Goal: Information Seeking & Learning: Learn about a topic

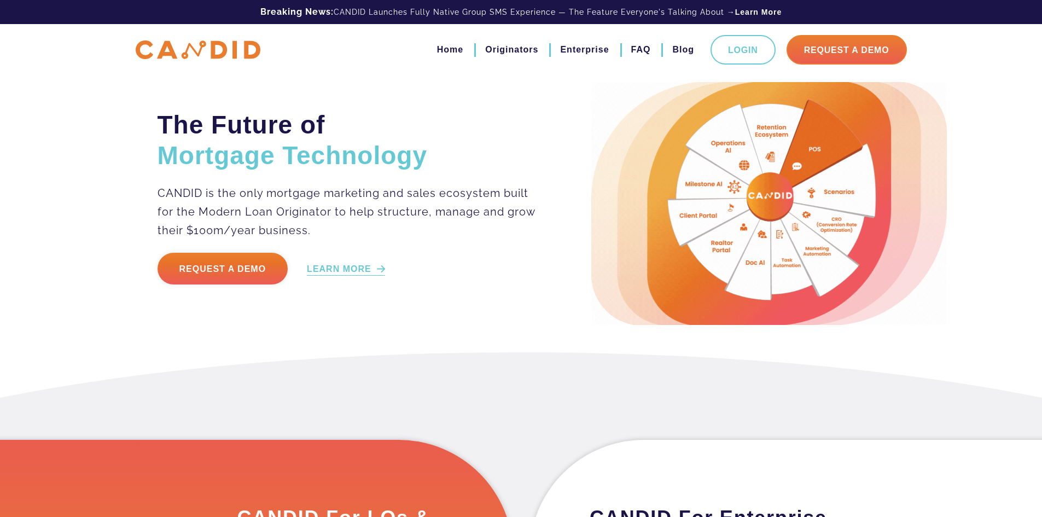
click at [338, 274] on link "LEARN MORE" at bounding box center [346, 269] width 78 height 13
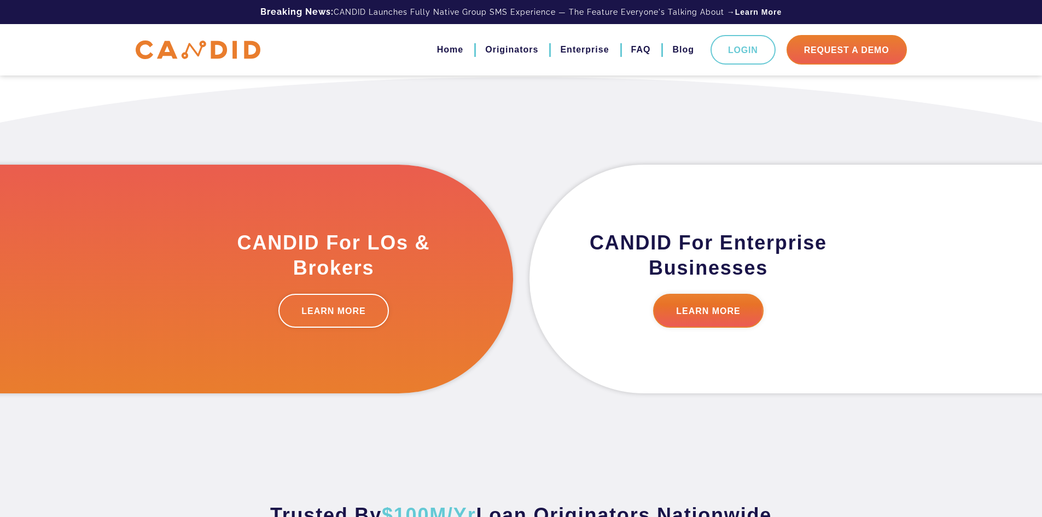
scroll to position [277, 0]
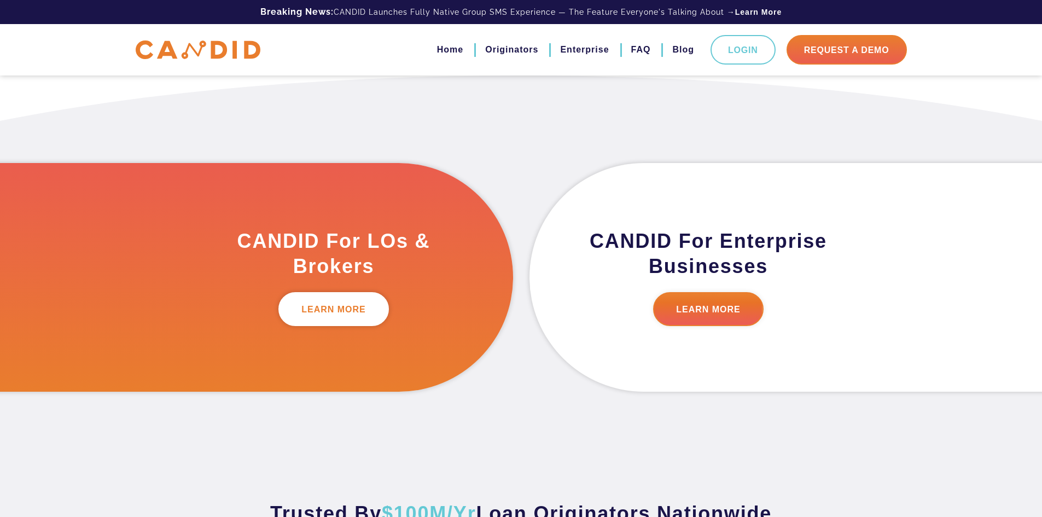
click at [355, 303] on link "LEARN MORE" at bounding box center [333, 309] width 111 height 34
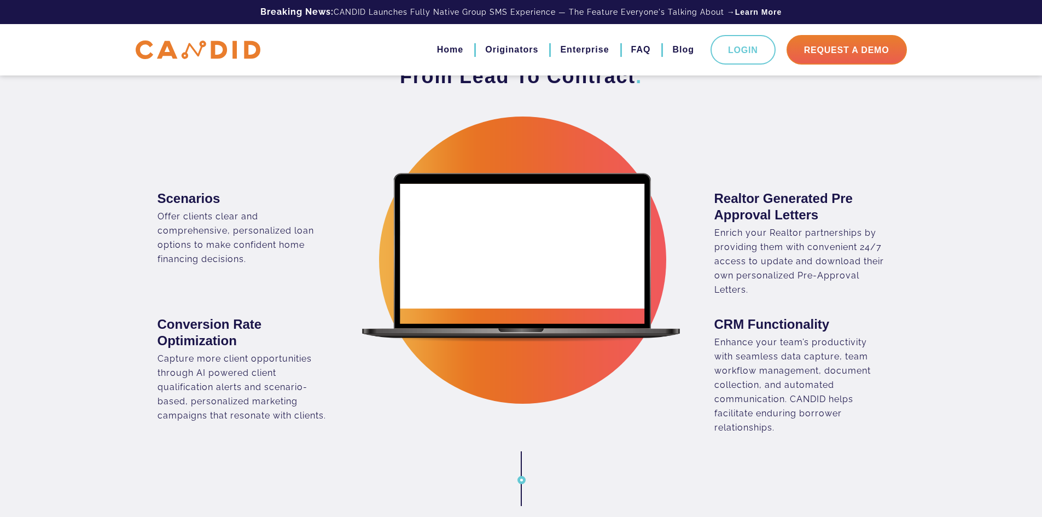
scroll to position [711, 0]
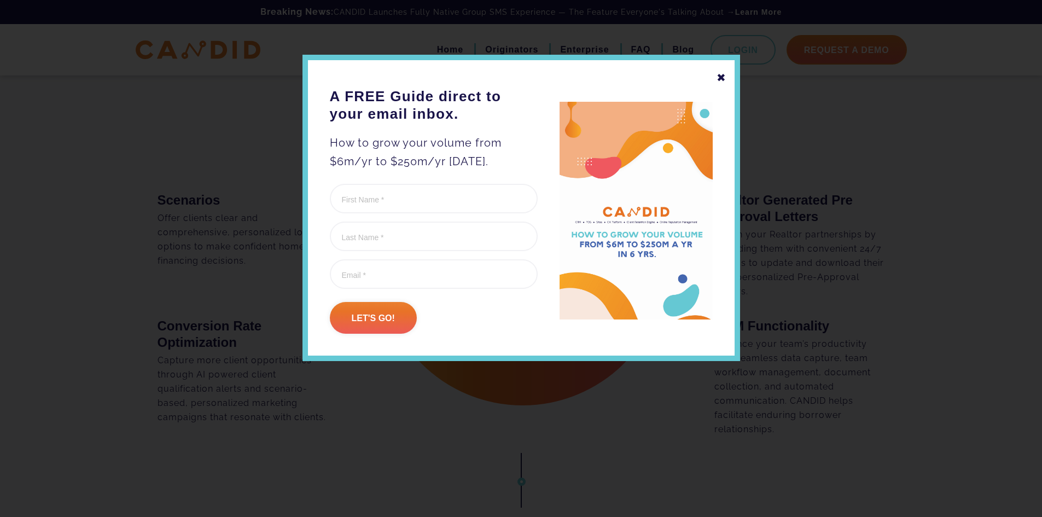
click at [721, 80] on div "✖" at bounding box center [722, 77] width 10 height 19
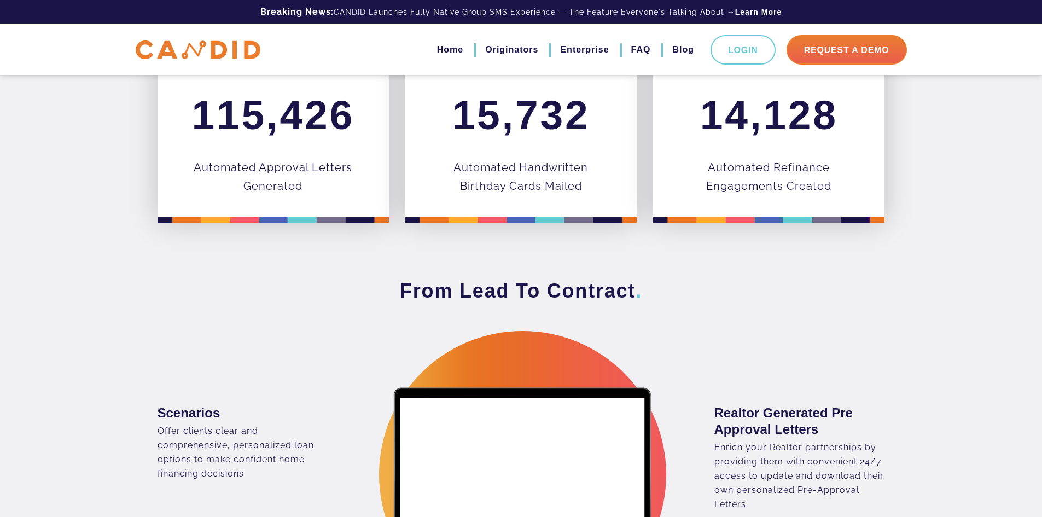
scroll to position [492, 0]
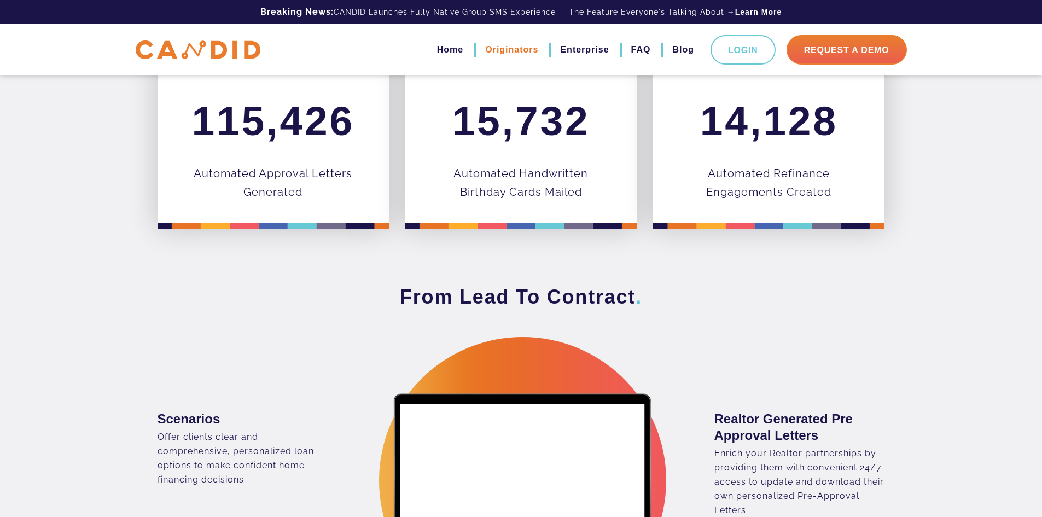
click at [498, 50] on link "Originators" at bounding box center [511, 49] width 53 height 19
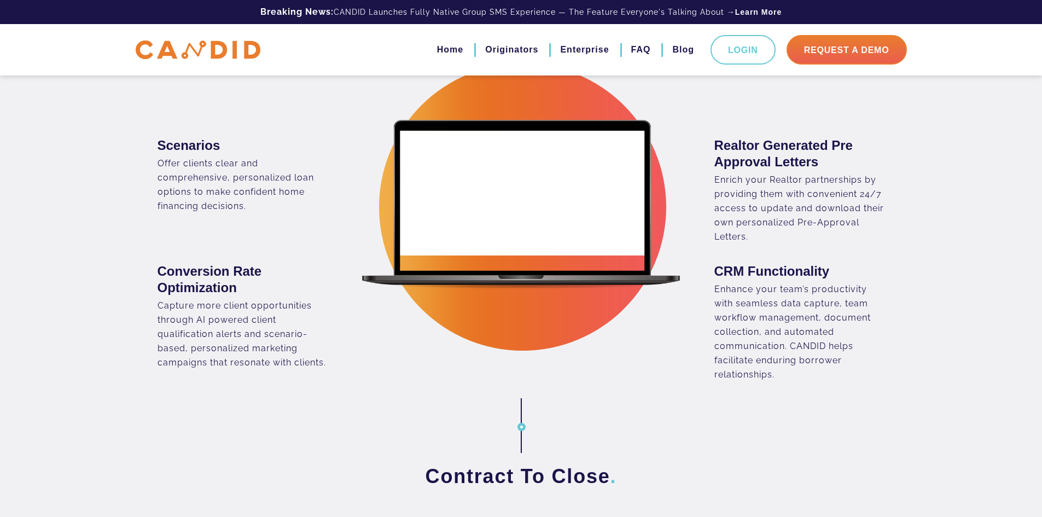
scroll to position [875, 0]
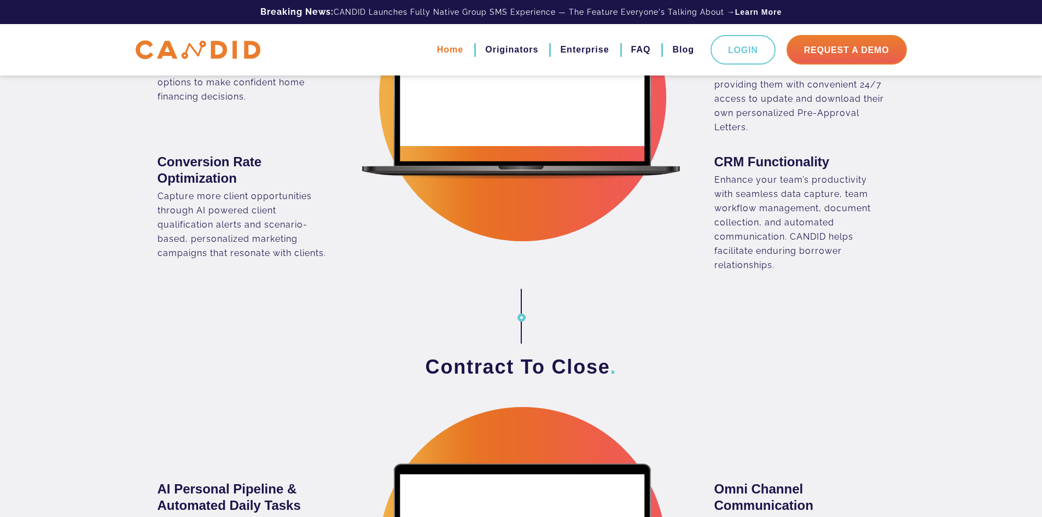
click at [443, 48] on link "Home" at bounding box center [450, 49] width 26 height 19
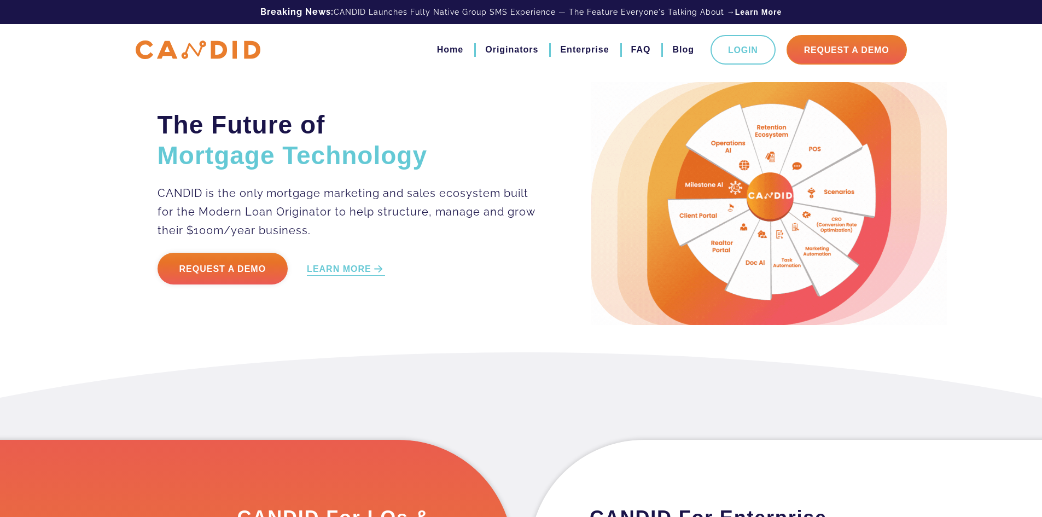
click at [715, 243] on img at bounding box center [769, 203] width 356 height 243
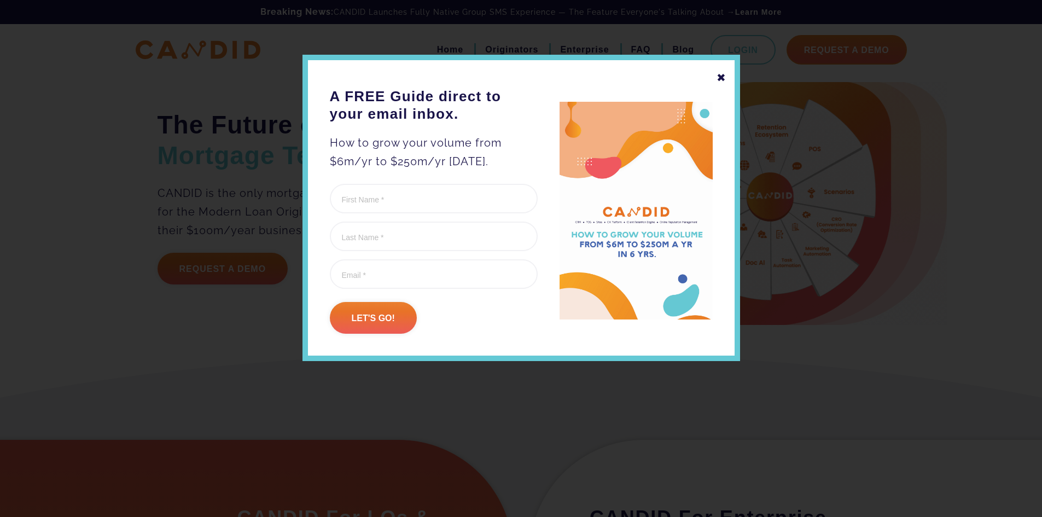
click at [720, 73] on div "✖" at bounding box center [722, 77] width 10 height 19
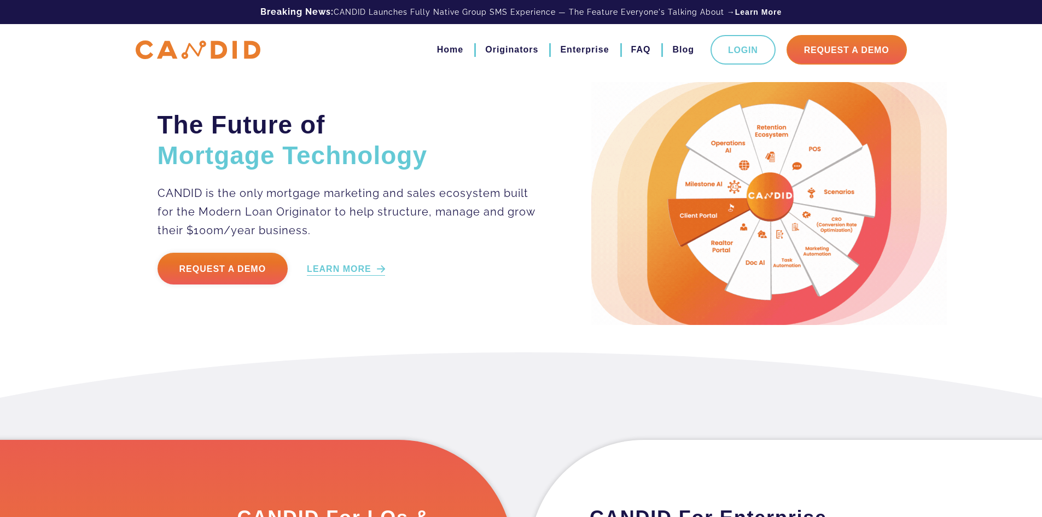
click at [349, 268] on link "LEARN MORE" at bounding box center [346, 269] width 78 height 13
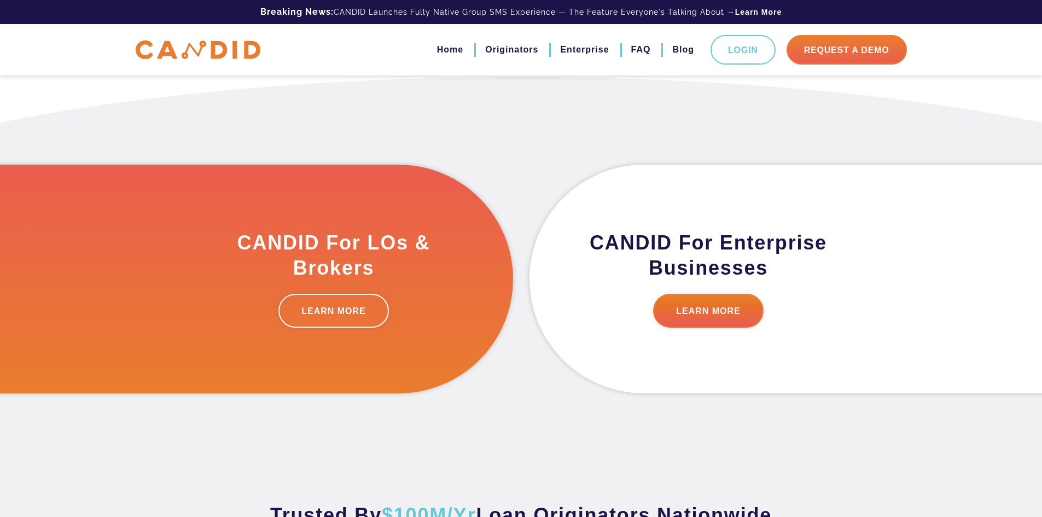
scroll to position [277, 0]
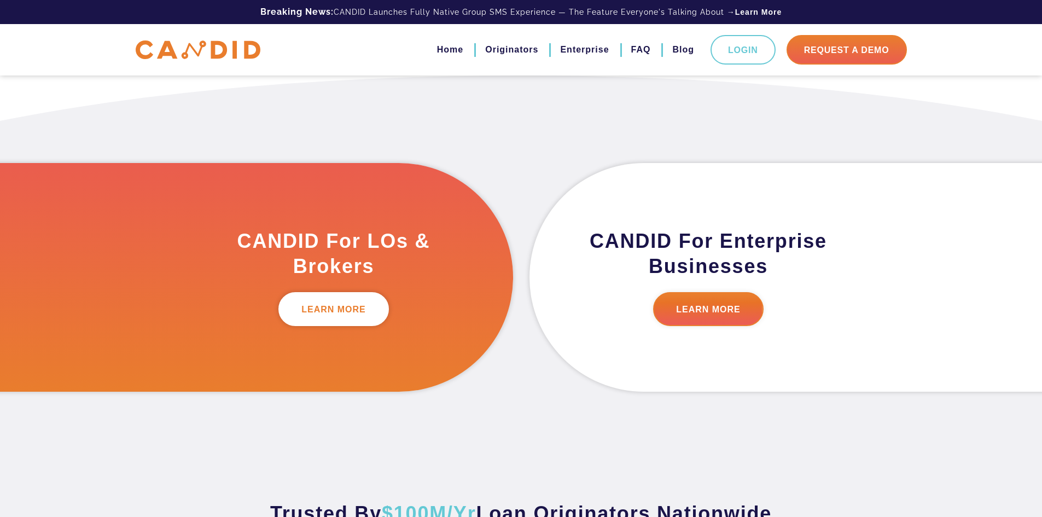
click at [350, 304] on link "LEARN MORE" at bounding box center [333, 309] width 111 height 34
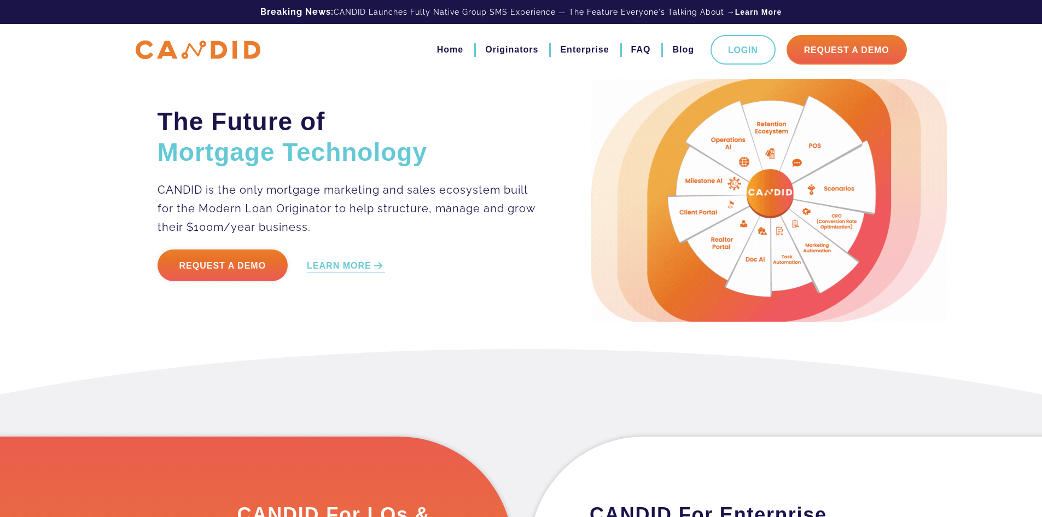
scroll to position [0, 0]
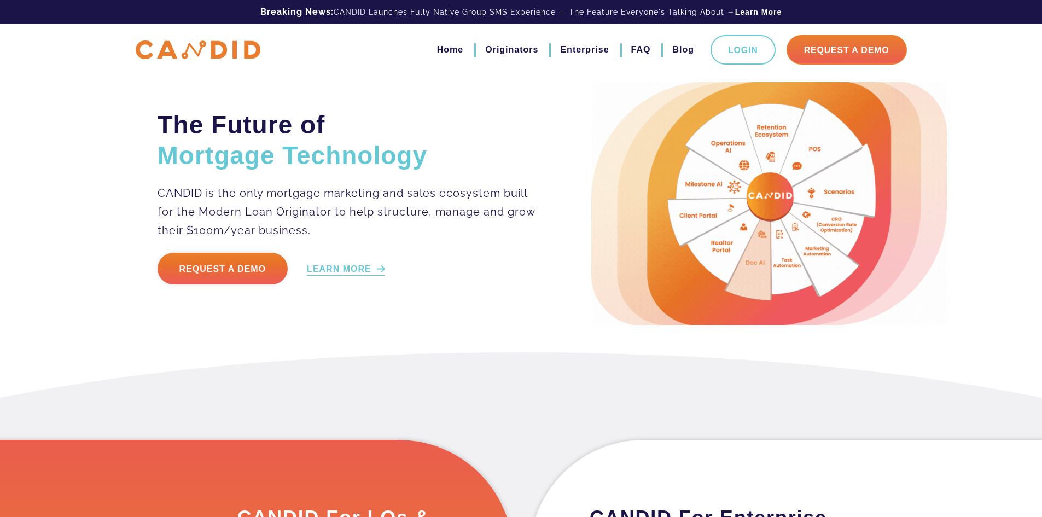
click at [374, 271] on link "LEARN MORE" at bounding box center [346, 269] width 78 height 13
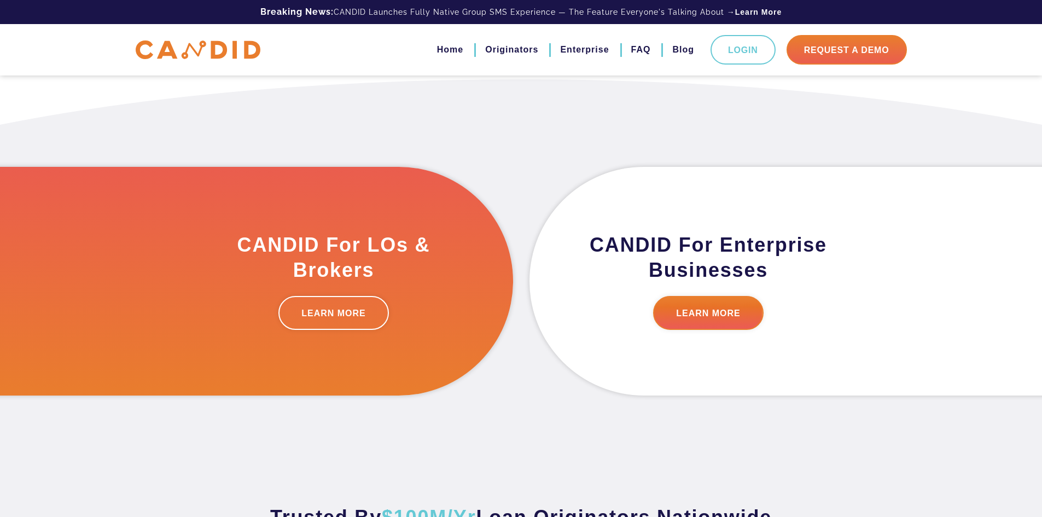
scroll to position [277, 0]
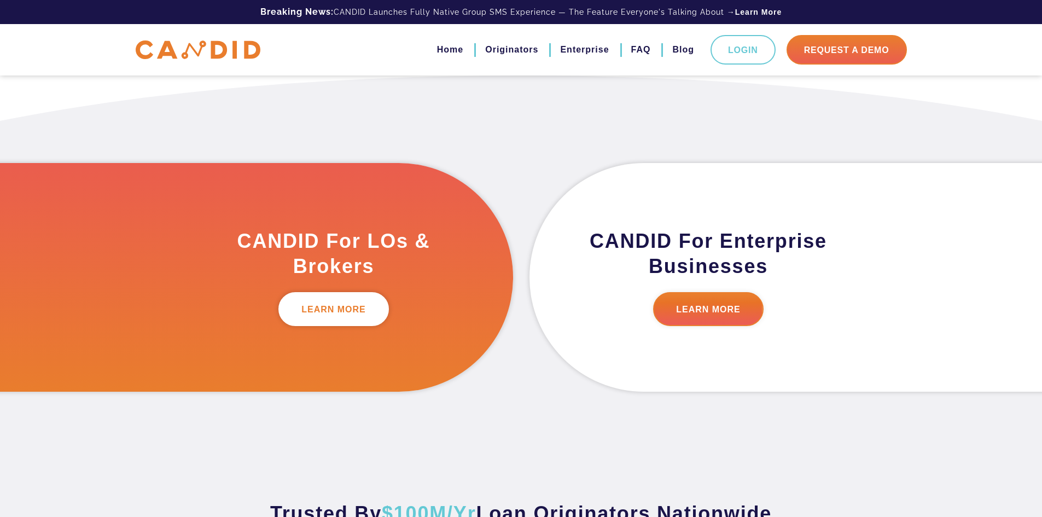
click at [344, 308] on link "LEARN MORE" at bounding box center [333, 309] width 111 height 34
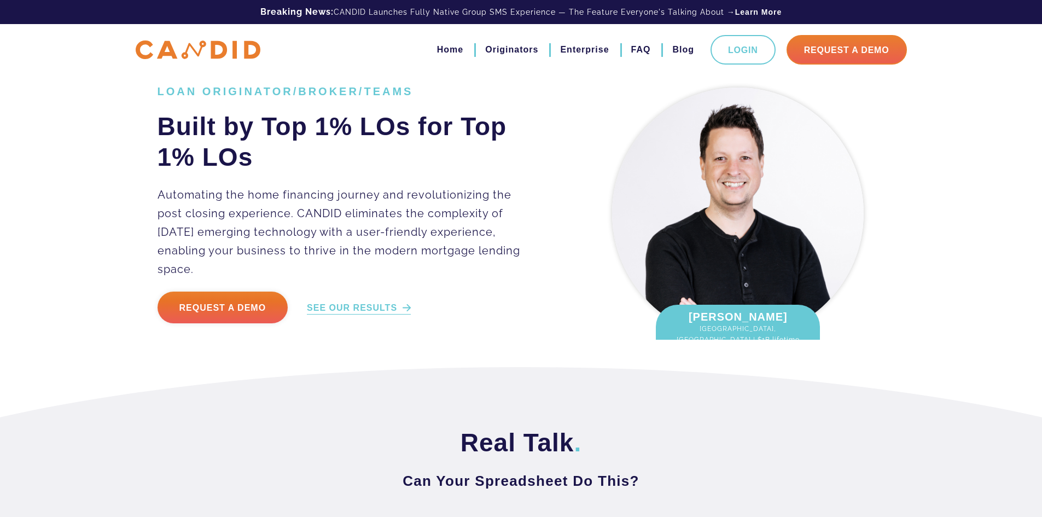
click at [391, 302] on link "SEE OUR RESULTS" at bounding box center [359, 308] width 104 height 13
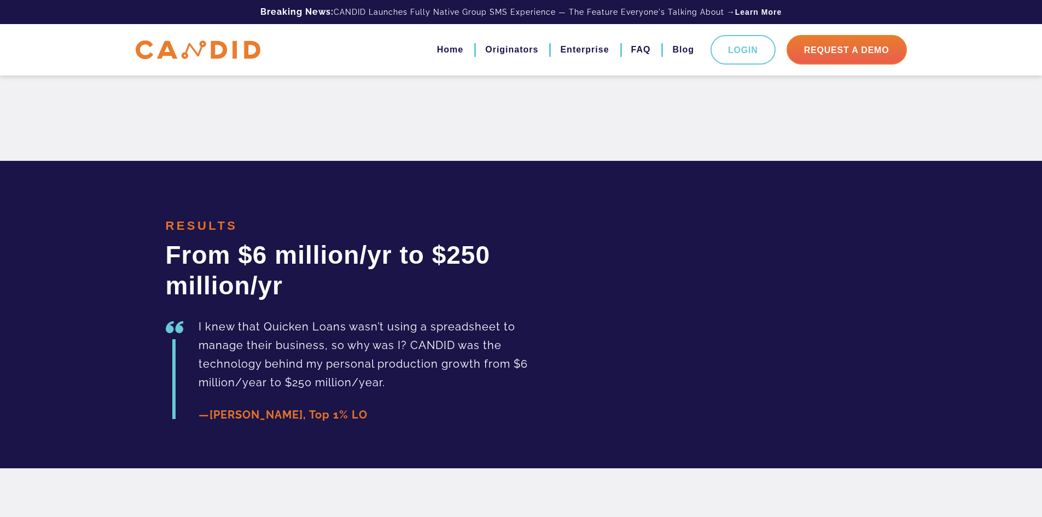
scroll to position [2363, 0]
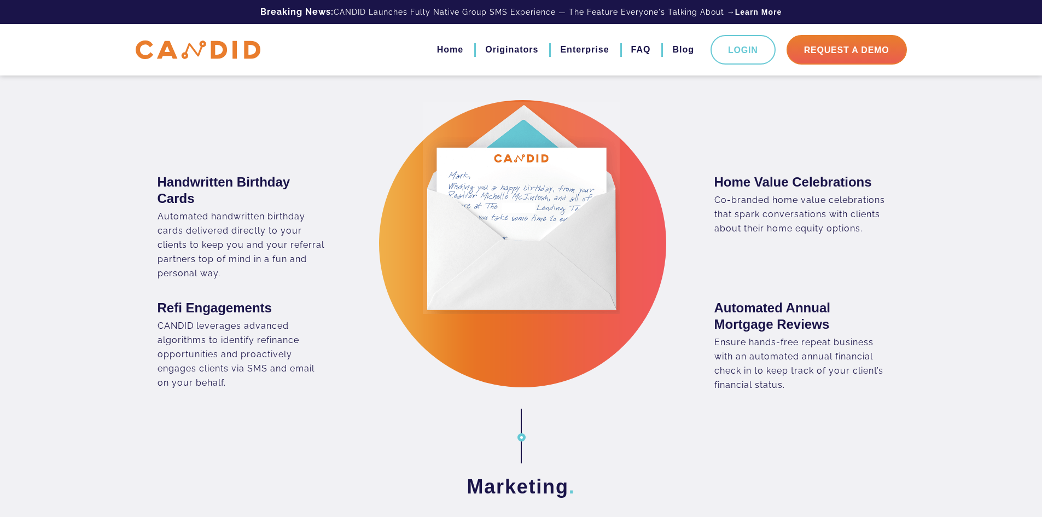
scroll to position [1641, 0]
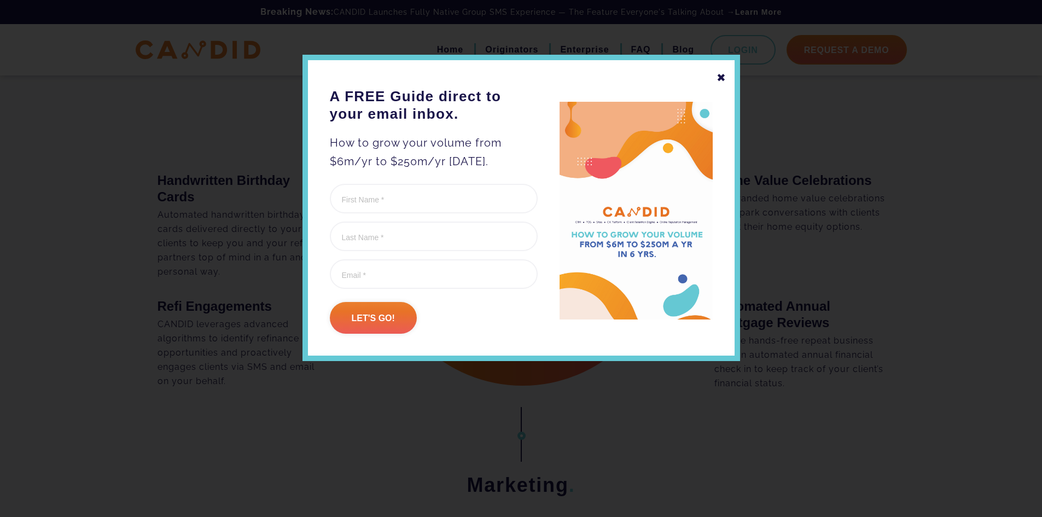
click at [724, 74] on div "✖" at bounding box center [722, 77] width 10 height 19
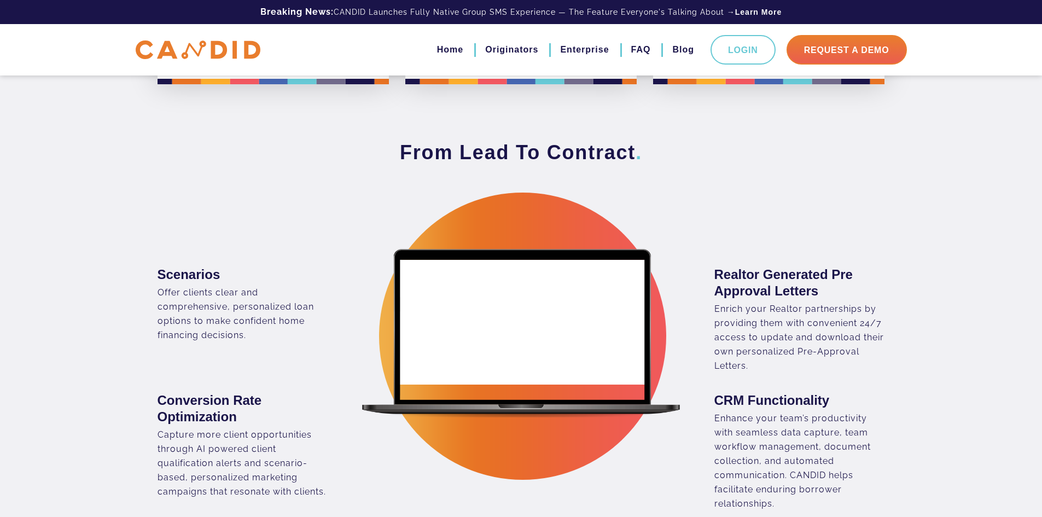
scroll to position [656, 0]
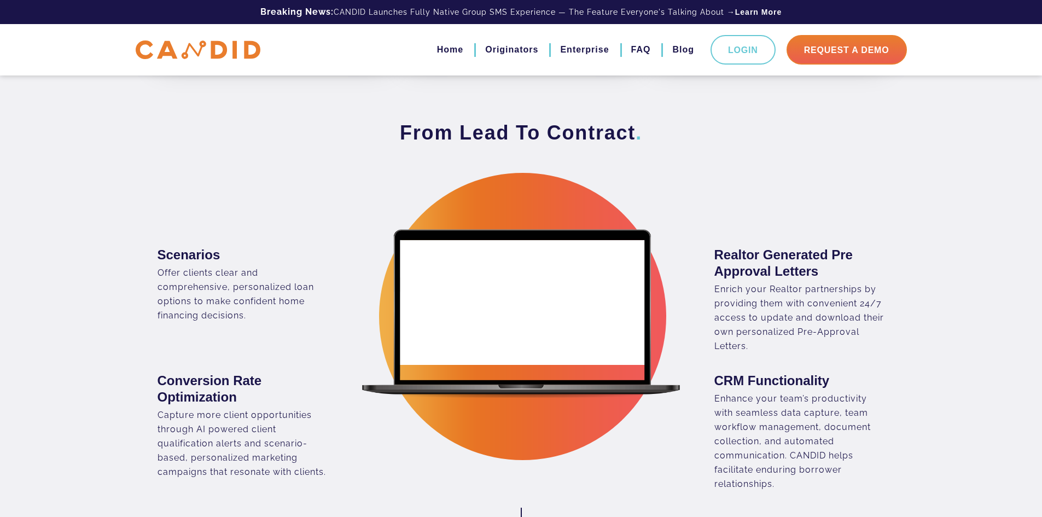
drag, startPoint x: 903, startPoint y: 358, endPoint x: 902, endPoint y: 387, distance: 29.0
click at [902, 387] on div "From Lead To Contract . Scenarios" at bounding box center [521, 305] width 1042 height 371
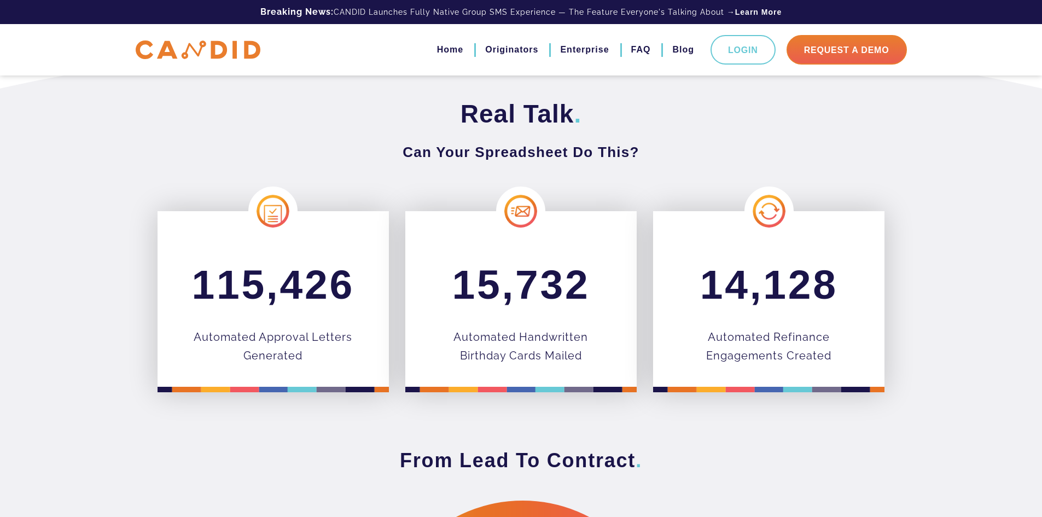
scroll to position [328, 0]
click at [277, 204] on img at bounding box center [272, 211] width 49 height 49
click at [289, 279] on span "115,426" at bounding box center [272, 285] width 162 height 46
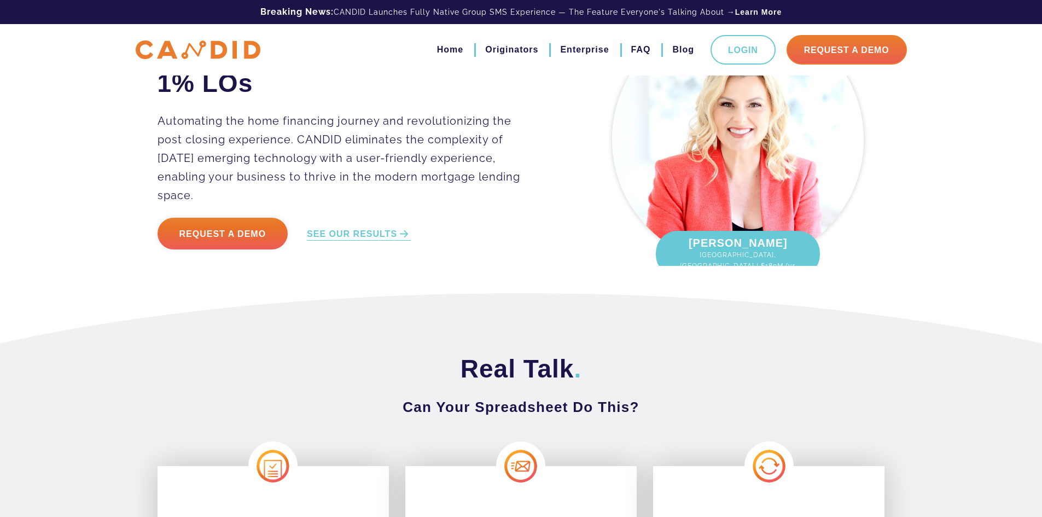
scroll to position [0, 0]
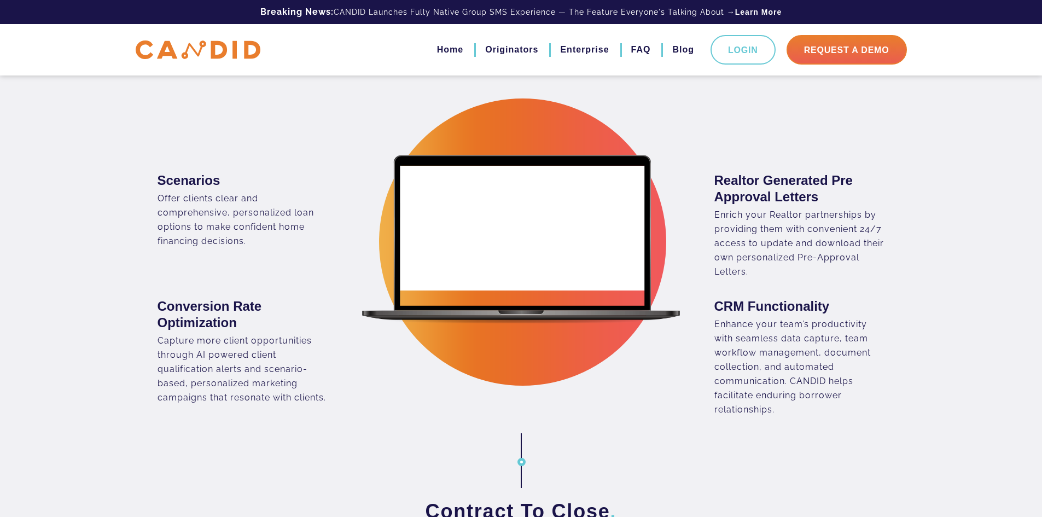
scroll to position [711, 0]
